Goal: Check status

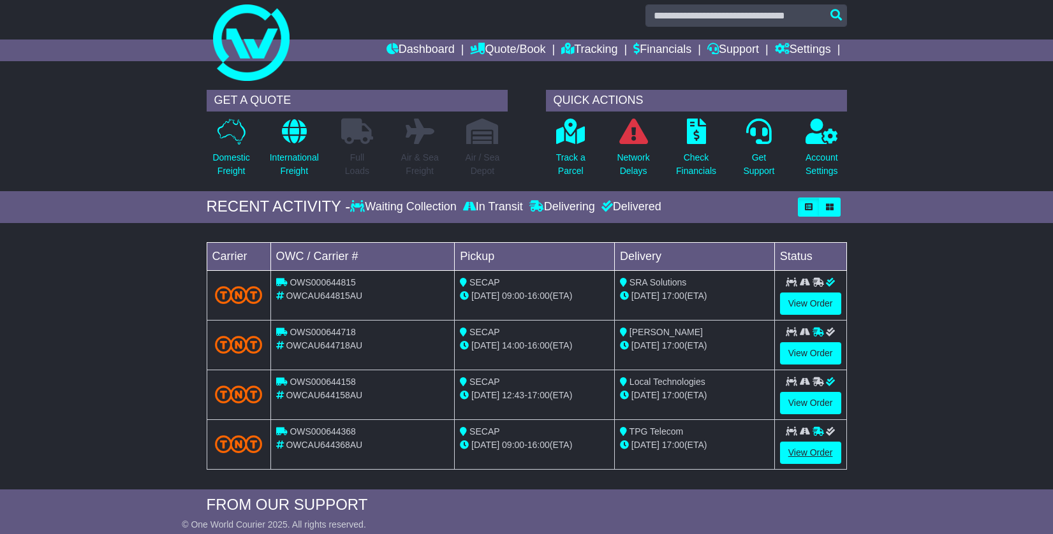
scroll to position [15, 0]
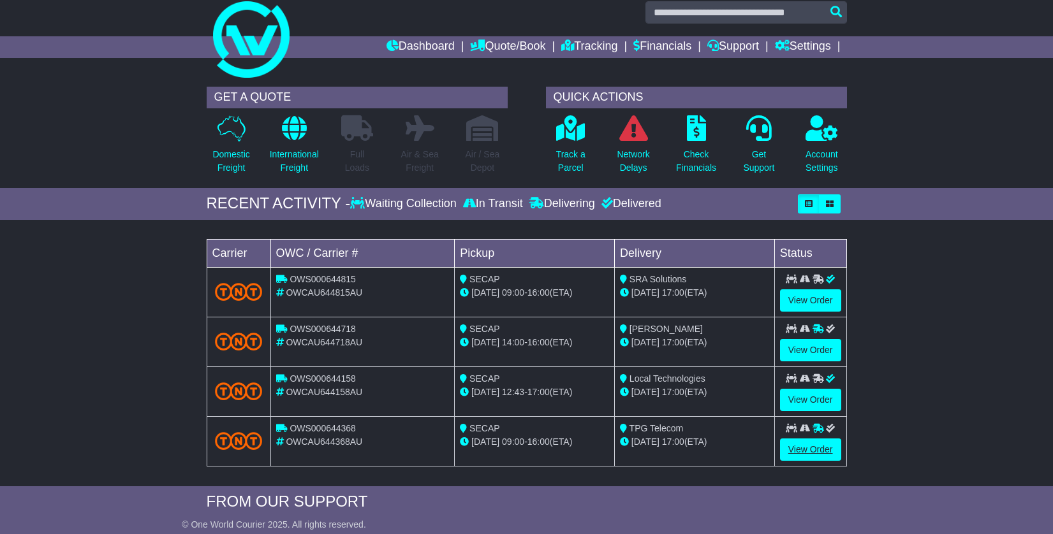
click at [803, 451] on link "View Order" at bounding box center [810, 450] width 61 height 22
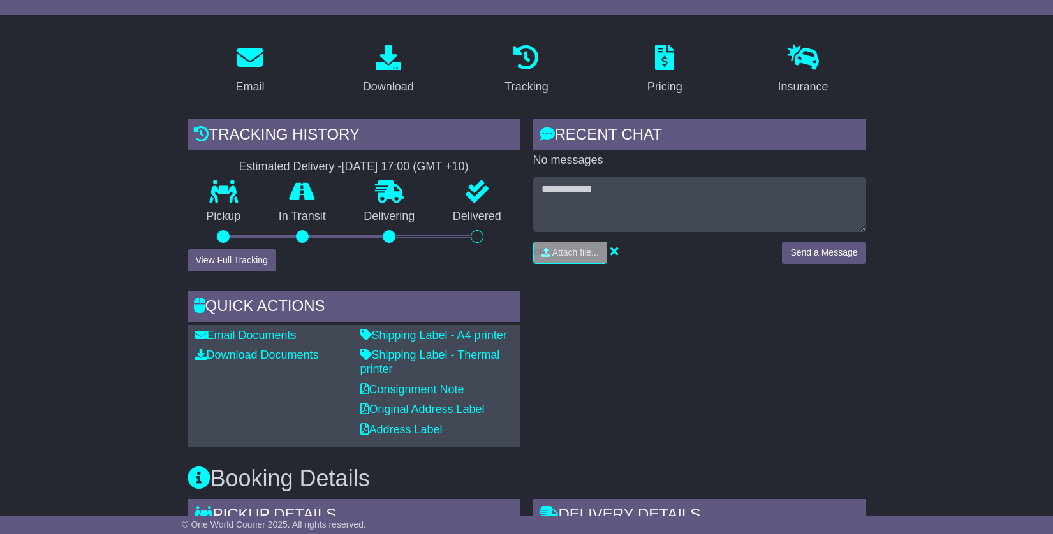
scroll to position [194, 0]
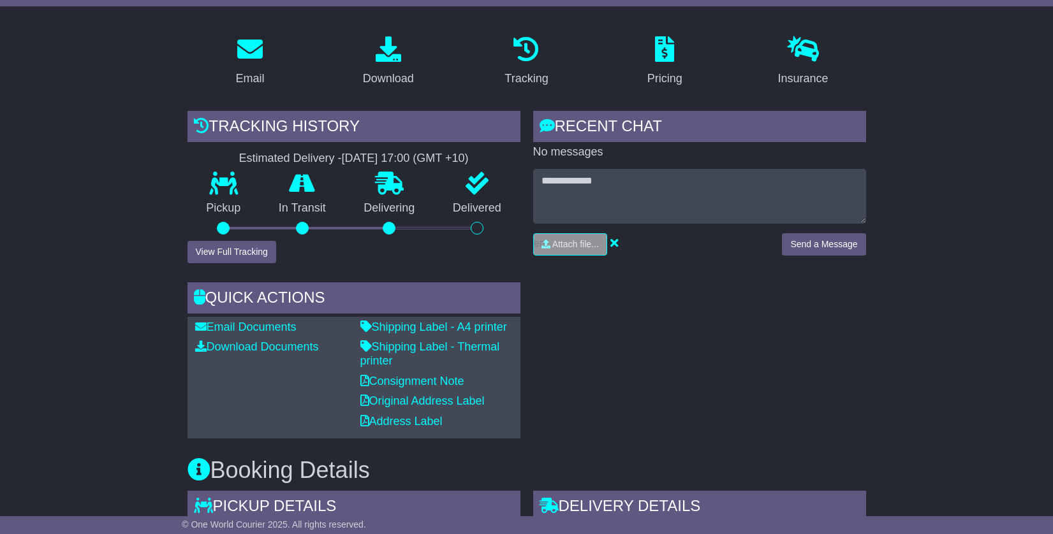
click at [224, 252] on button "View Full Tracking" at bounding box center [231, 252] width 89 height 22
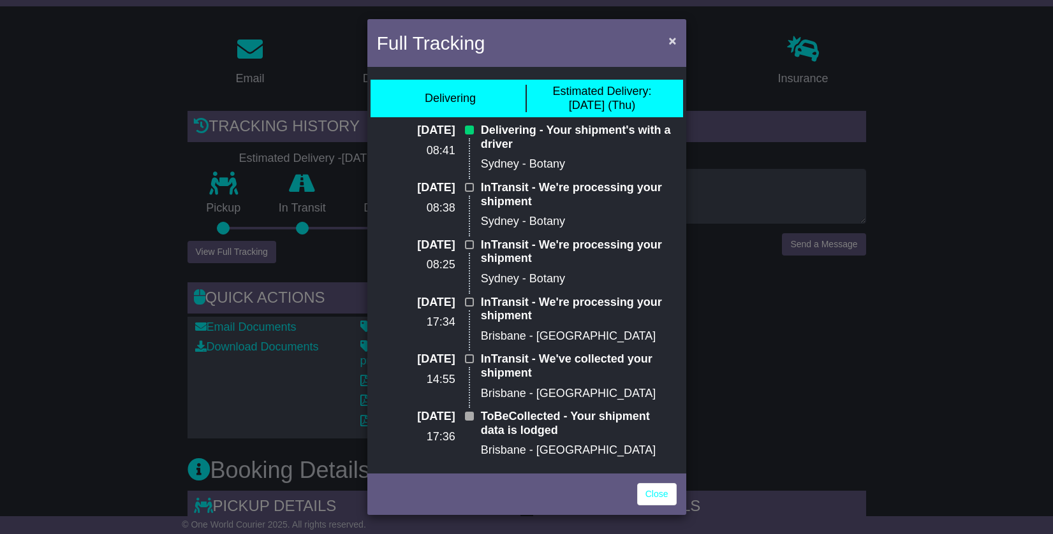
click at [669, 40] on span "×" at bounding box center [672, 40] width 8 height 15
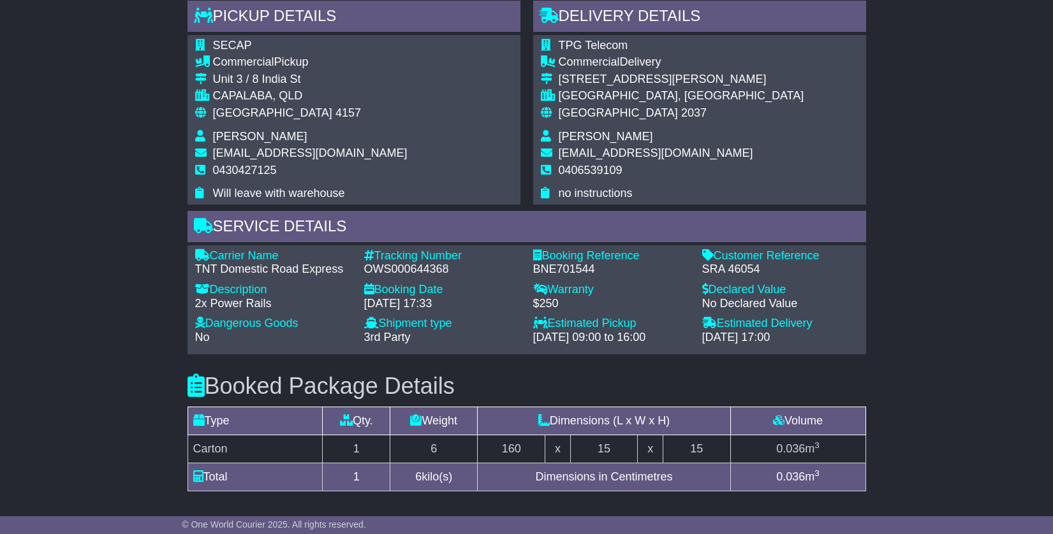
scroll to position [686, 0]
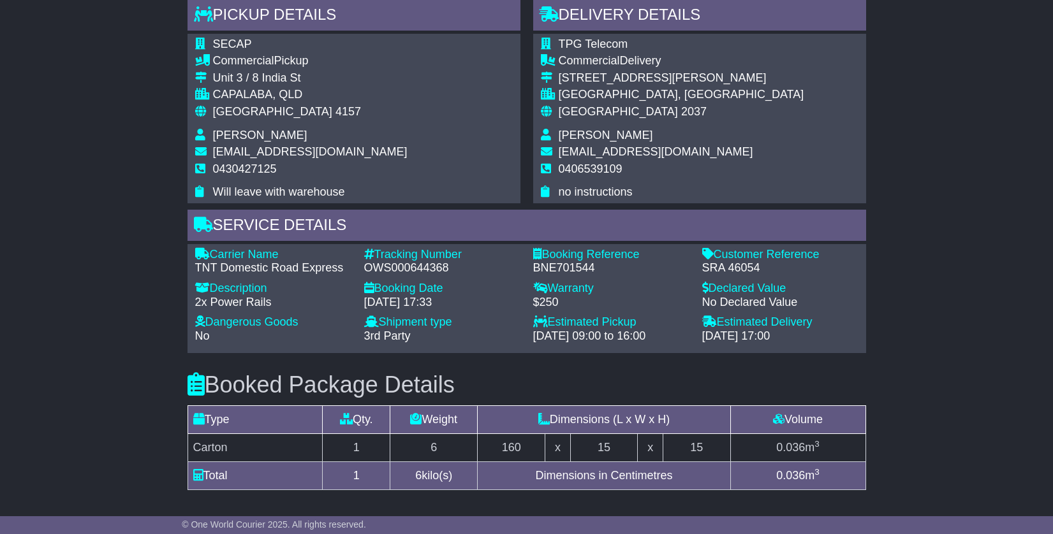
click at [408, 261] on div "OWS000644368" at bounding box center [442, 268] width 156 height 14
copy div "OWS000644368"
